Goal: Task Accomplishment & Management: Use online tool/utility

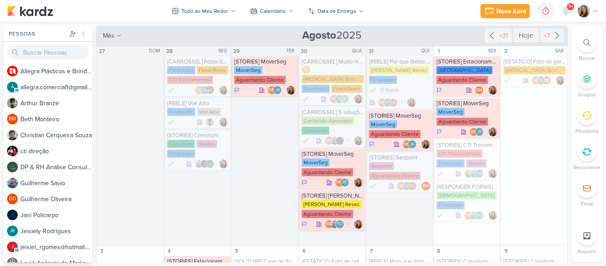
scroll to position [1079, 0]
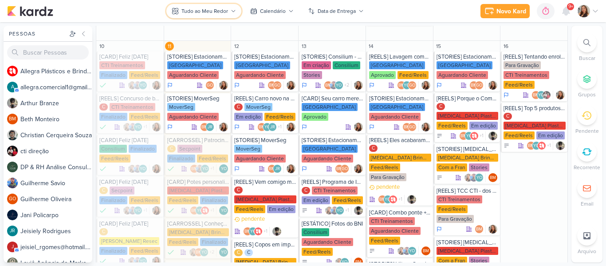
click at [185, 11] on div "Tudo ao Meu Redor" at bounding box center [204, 11] width 47 height 8
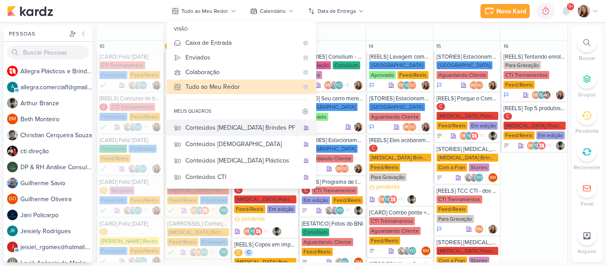
click at [265, 127] on div "Conteúdos [MEDICAL_DATA] Brindes PF" at bounding box center [242, 127] width 114 height 9
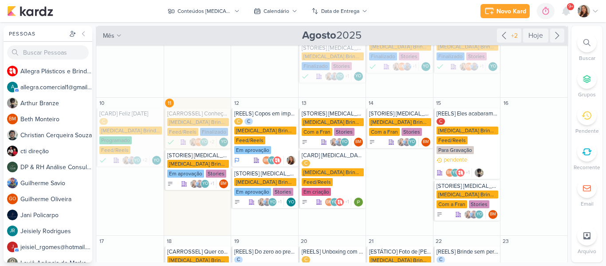
scroll to position [150, 0]
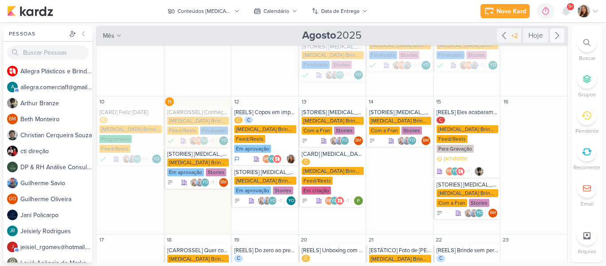
click at [552, 39] on icon at bounding box center [557, 35] width 11 height 11
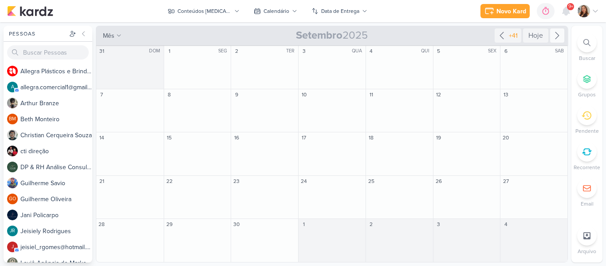
scroll to position [0, 0]
click at [190, 150] on input "text" at bounding box center [197, 150] width 63 height 11
type input "[CARD] Dia do Consumidor"
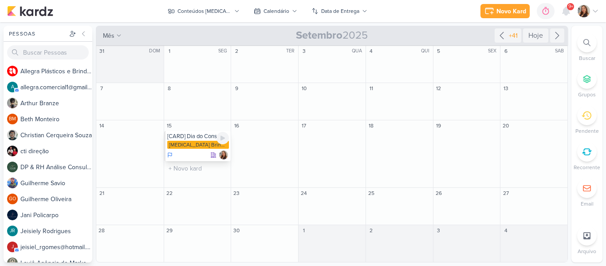
click at [185, 137] on div "[CARD] Dia do Consumidor" at bounding box center [198, 136] width 62 height 7
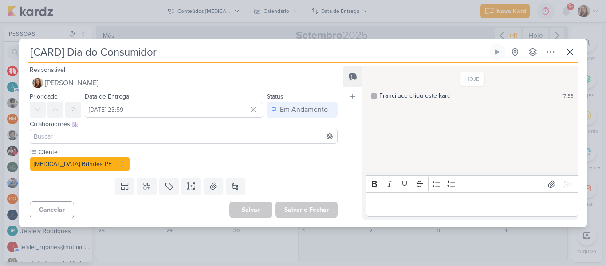
click at [161, 55] on input "[CARD] Dia do Consumidor" at bounding box center [258, 52] width 460 height 16
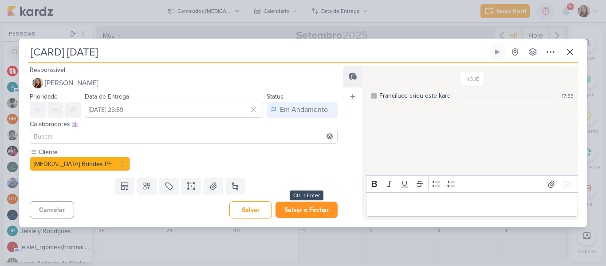
type input "[CARD] [DATE]"
click at [304, 214] on button "Salvar e Fechar" at bounding box center [307, 209] width 62 height 16
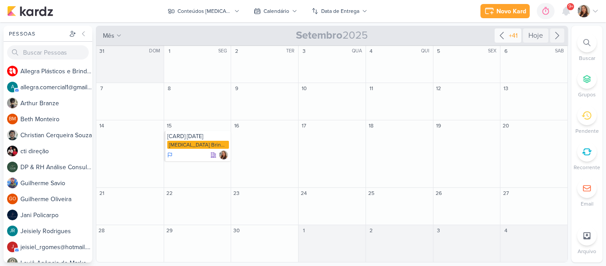
click at [506, 37] on icon at bounding box center [502, 35] width 11 height 11
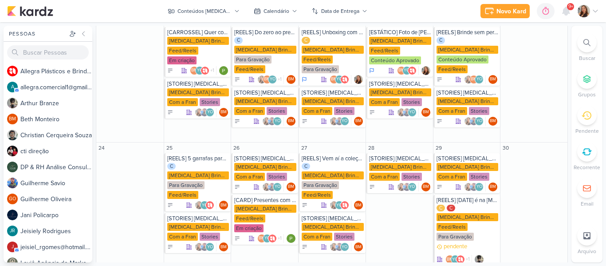
scroll to position [377, 0]
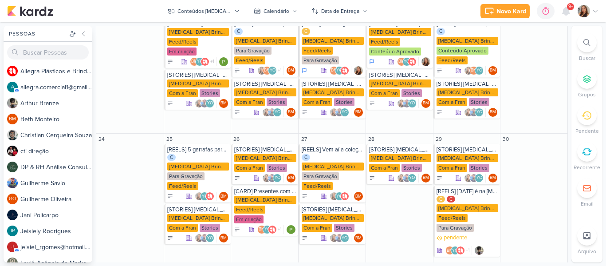
paste input "[DATE]"
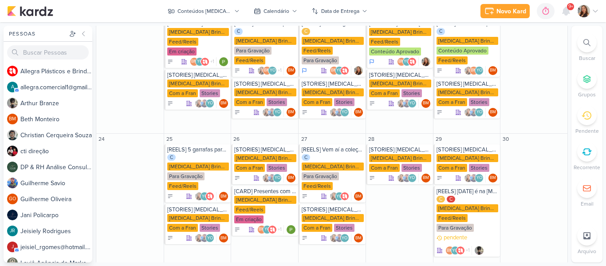
type input "[CARROSSEL] [DATE]"
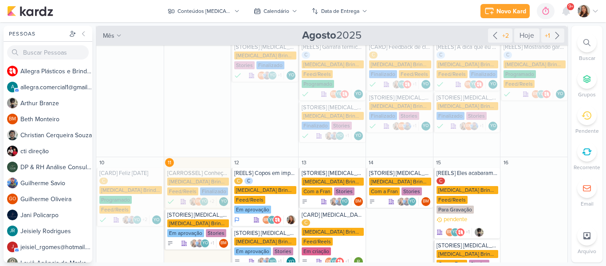
scroll to position [84, 0]
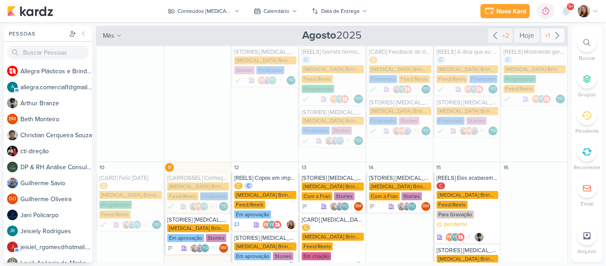
click at [552, 36] on icon at bounding box center [557, 35] width 11 height 11
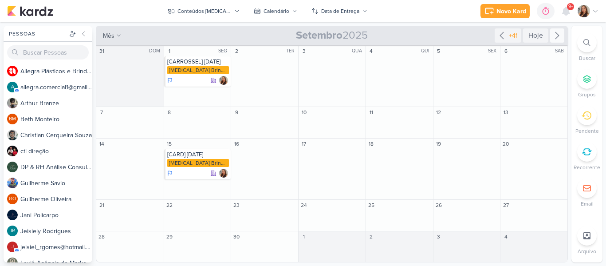
scroll to position [0, 0]
click at [331, 126] on input "text" at bounding box center [331, 124] width 63 height 11
type input "[CARD] Nosso designer tá de férias"
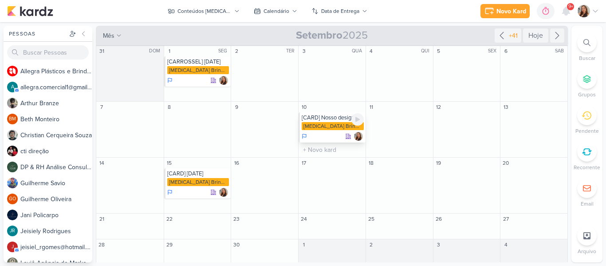
click at [331, 125] on div "[MEDICAL_DATA] Brindes PF" at bounding box center [333, 126] width 62 height 8
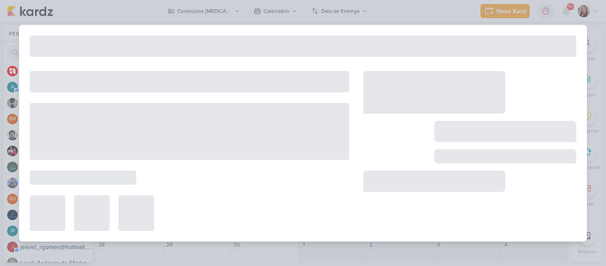
type input "[CARD] Nosso designer tá de férias"
type input "[DATE] 23:59"
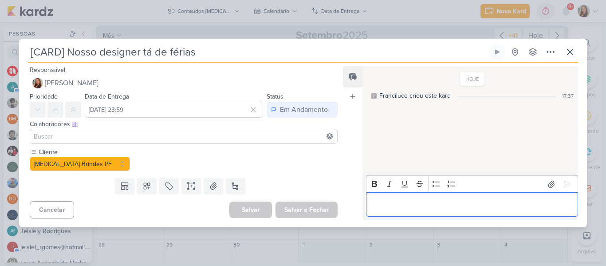
click at [406, 201] on p "Editor editing area: main" at bounding box center [472, 204] width 203 height 11
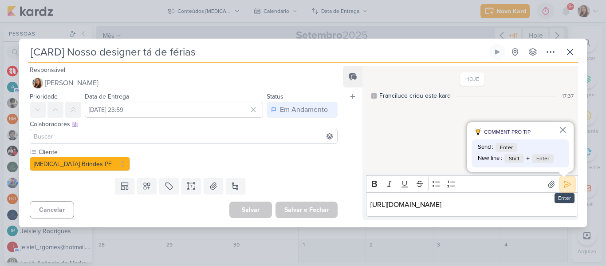
click at [565, 186] on icon at bounding box center [567, 184] width 9 height 9
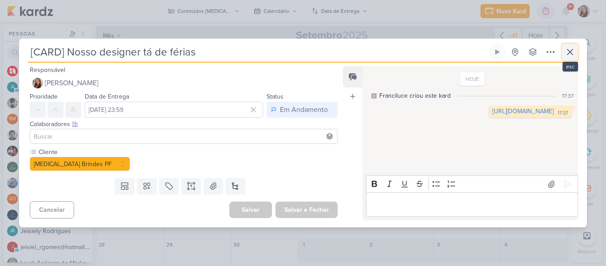
click at [569, 56] on icon at bounding box center [570, 52] width 11 height 11
